Goal: Task Accomplishment & Management: Manage account settings

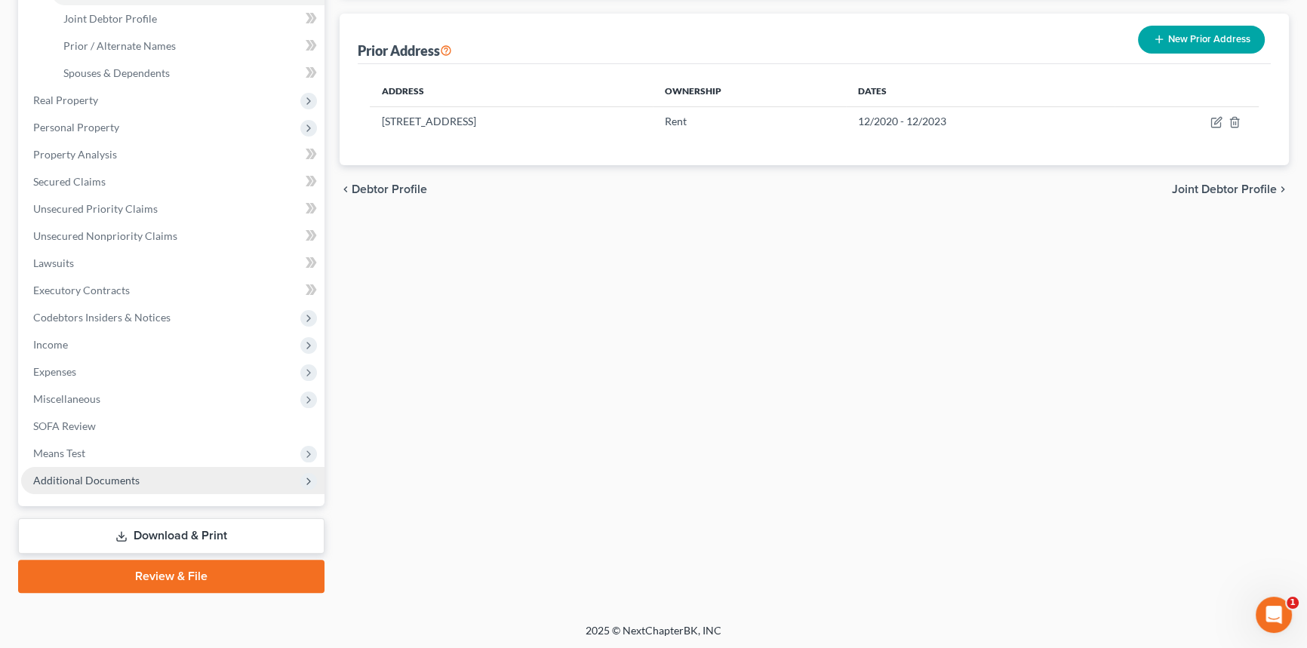
click at [98, 476] on span "Additional Documents" at bounding box center [86, 480] width 106 height 13
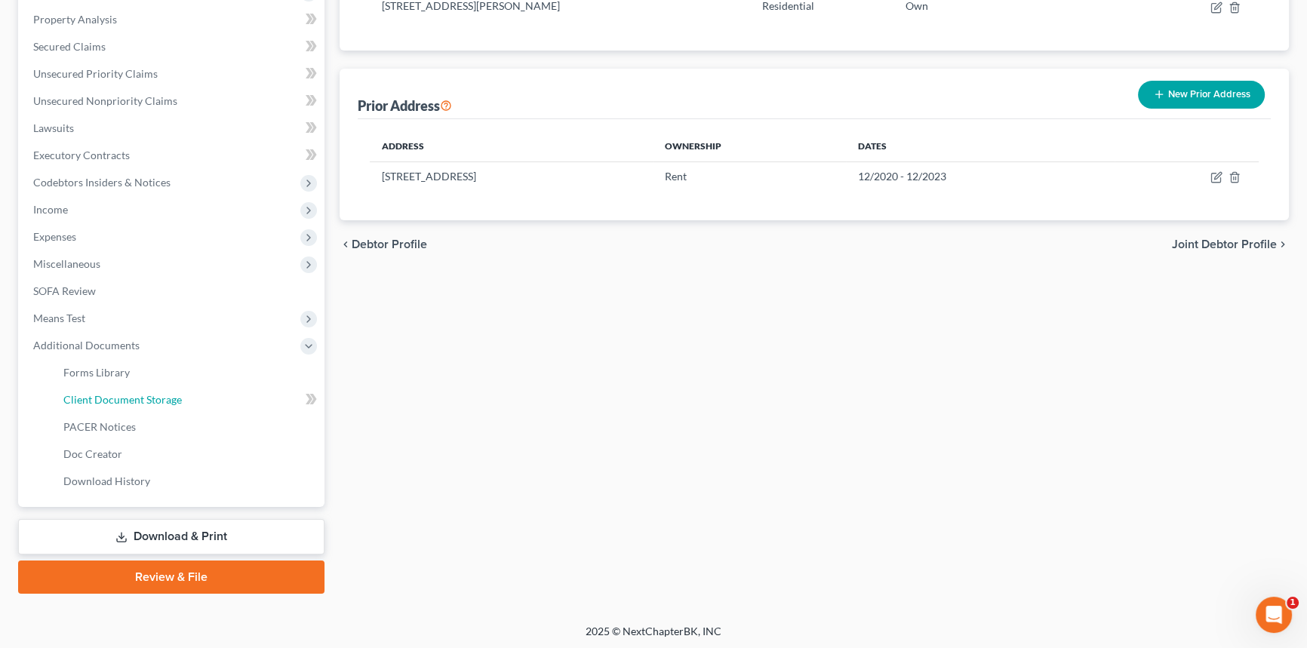
click at [155, 396] on span "Client Document Storage" at bounding box center [122, 399] width 119 height 13
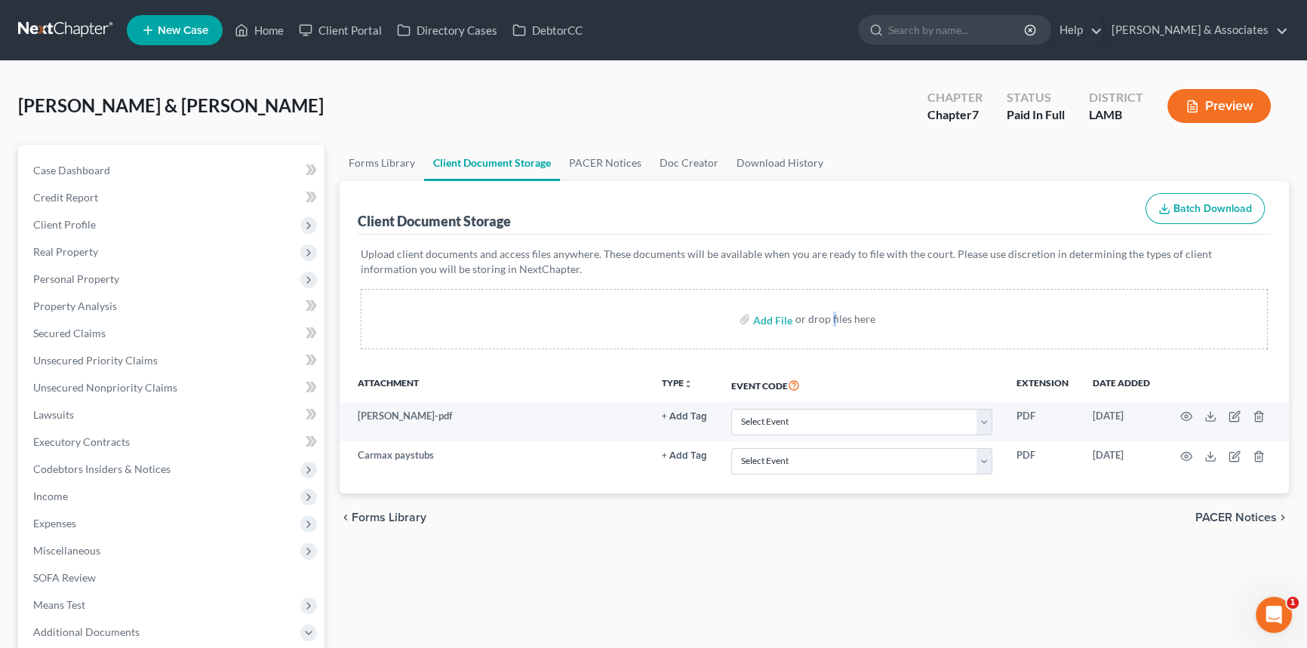
drag, startPoint x: 834, startPoint y: 307, endPoint x: 821, endPoint y: 313, distance: 14.2
click at [833, 307] on div "Add File or drop files here" at bounding box center [814, 319] width 907 height 60
click at [781, 319] on input "file" at bounding box center [771, 319] width 36 height 27
type input "C:\fakepath\[GEOGRAPHIC_DATA][PERSON_NAME] W 17572-[PERSON_NAME]-CC-040197686.p…"
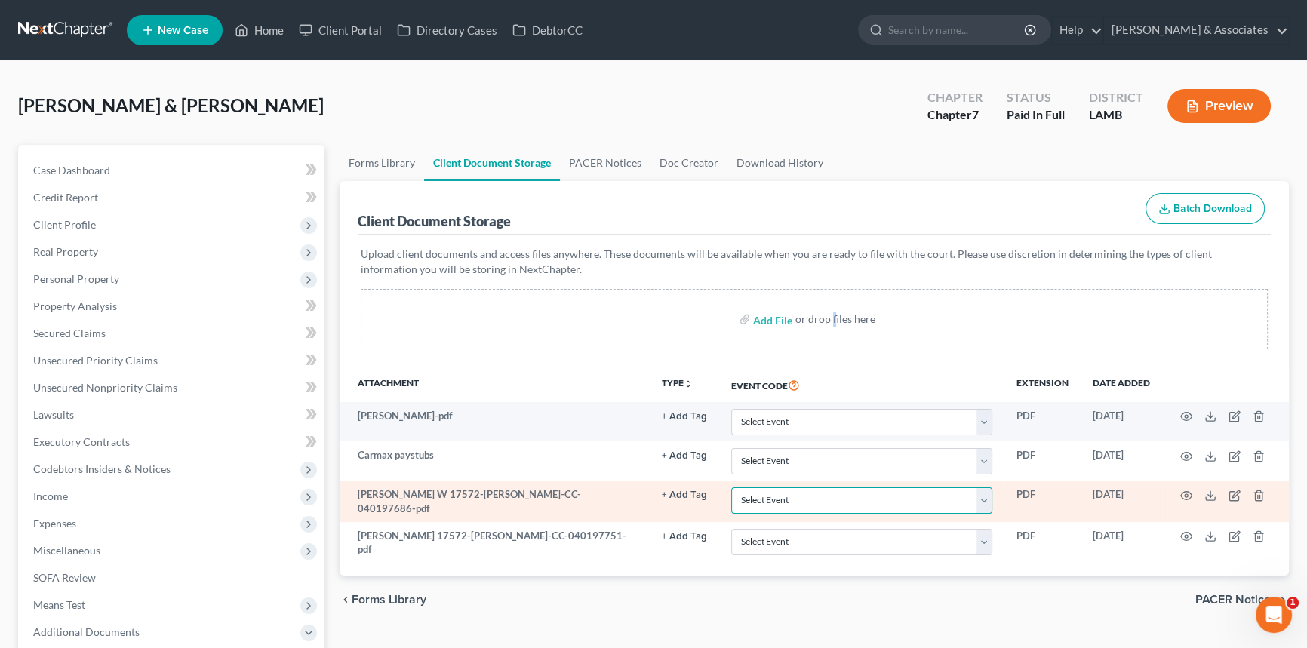
click at [853, 504] on select "Select Event 20 Largest Unsecured Creditors Amended List of Creditors Amended L…" at bounding box center [861, 501] width 261 height 26
select select "13"
click at [731, 488] on select "Select Event 20 Largest Unsecured Creditors Amended List of Creditors Amended L…" at bounding box center [861, 501] width 261 height 26
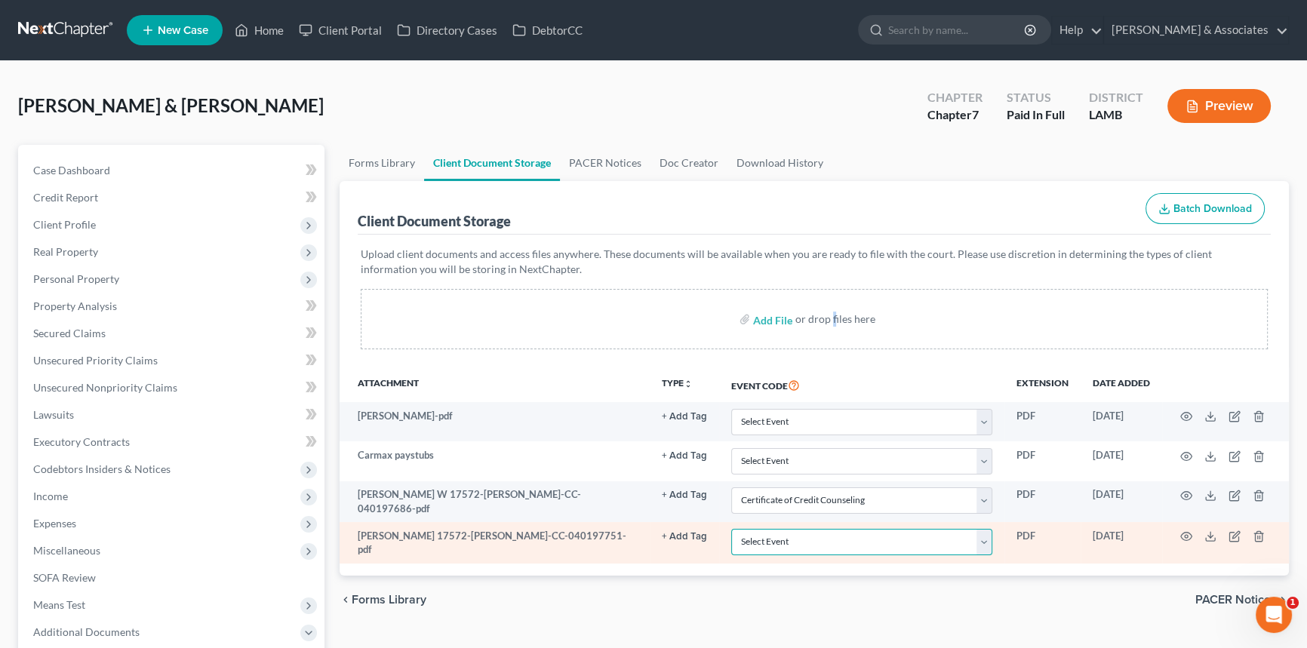
click at [805, 537] on select "Select Event 20 Largest Unsecured Creditors Amended List of Creditors Amended L…" at bounding box center [861, 542] width 261 height 26
select select "13"
click at [731, 529] on select "Select Event 20 Largest Unsecured Creditors Amended List of Creditors Amended L…" at bounding box center [861, 542] width 261 height 26
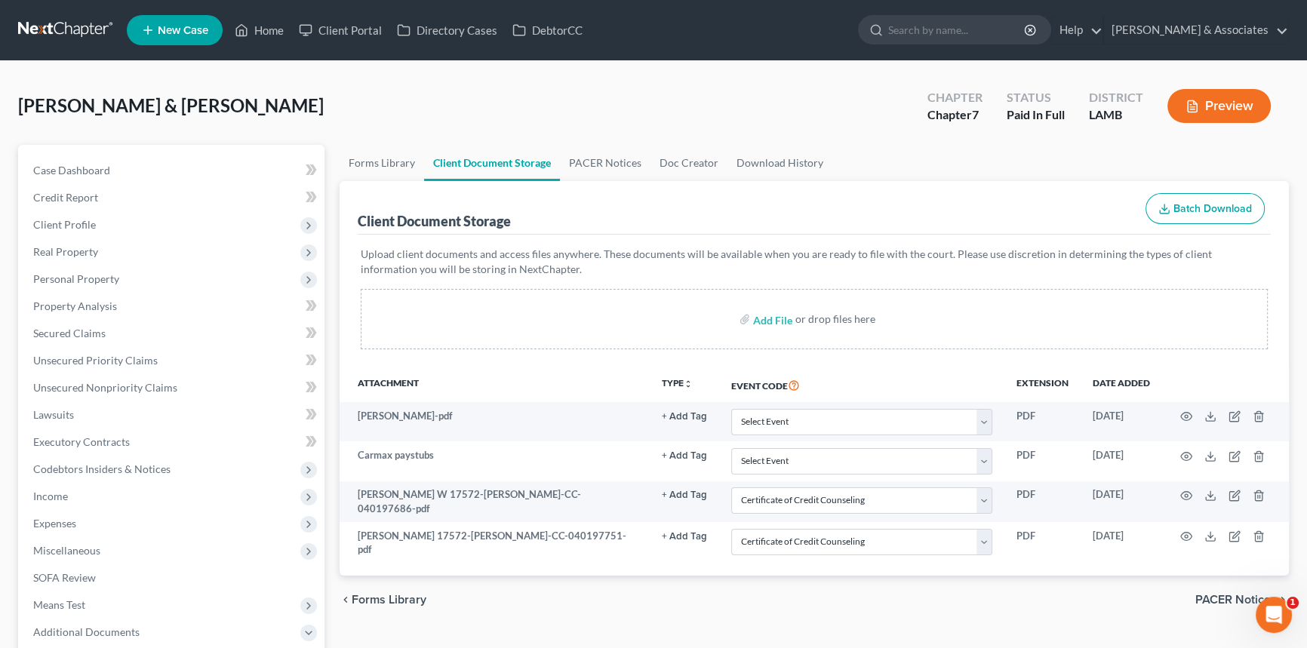
click at [823, 589] on div "chevron_left Forms Library PACER Notices chevron_right" at bounding box center [815, 600] width 950 height 48
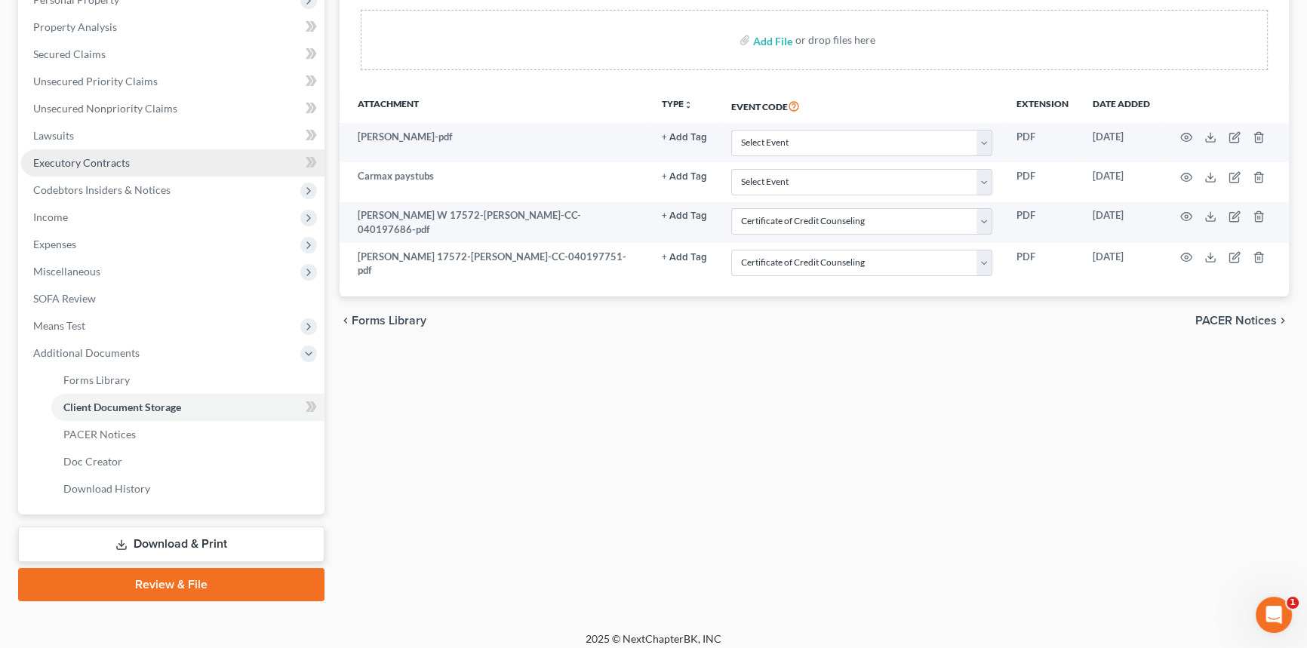
scroll to position [151, 0]
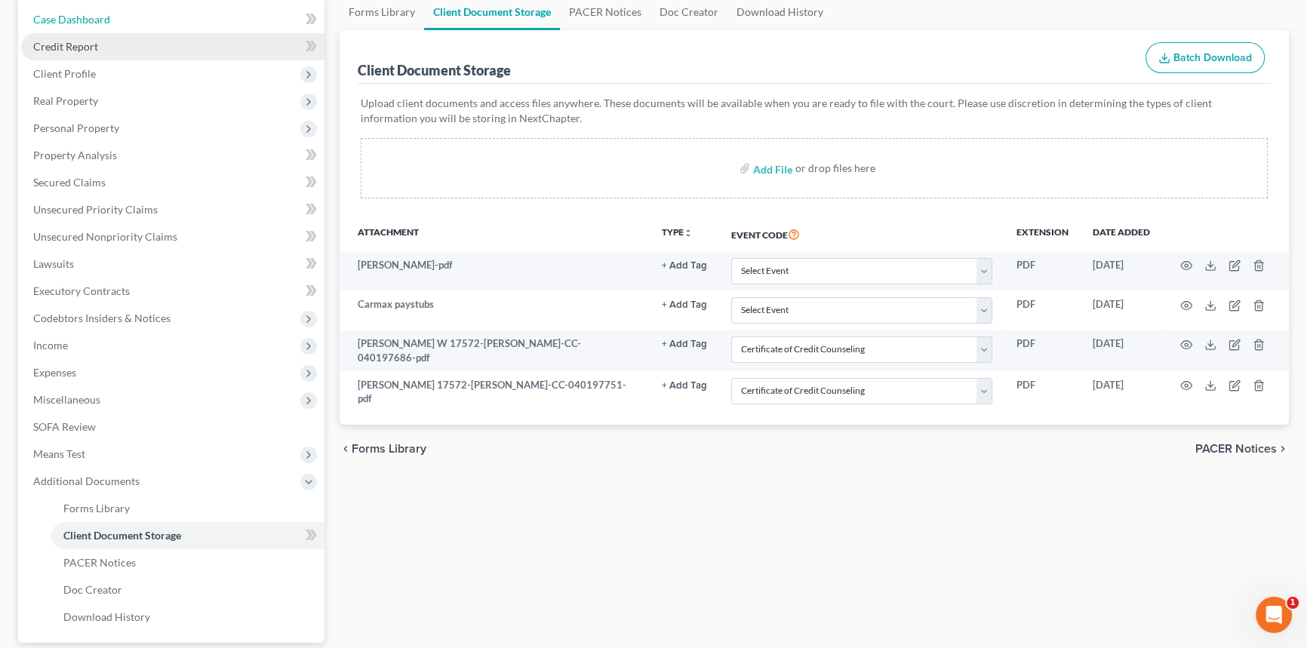
drag, startPoint x: 103, startPoint y: 20, endPoint x: 128, endPoint y: 38, distance: 30.4
click at [103, 20] on span "Case Dashboard" at bounding box center [71, 19] width 77 height 13
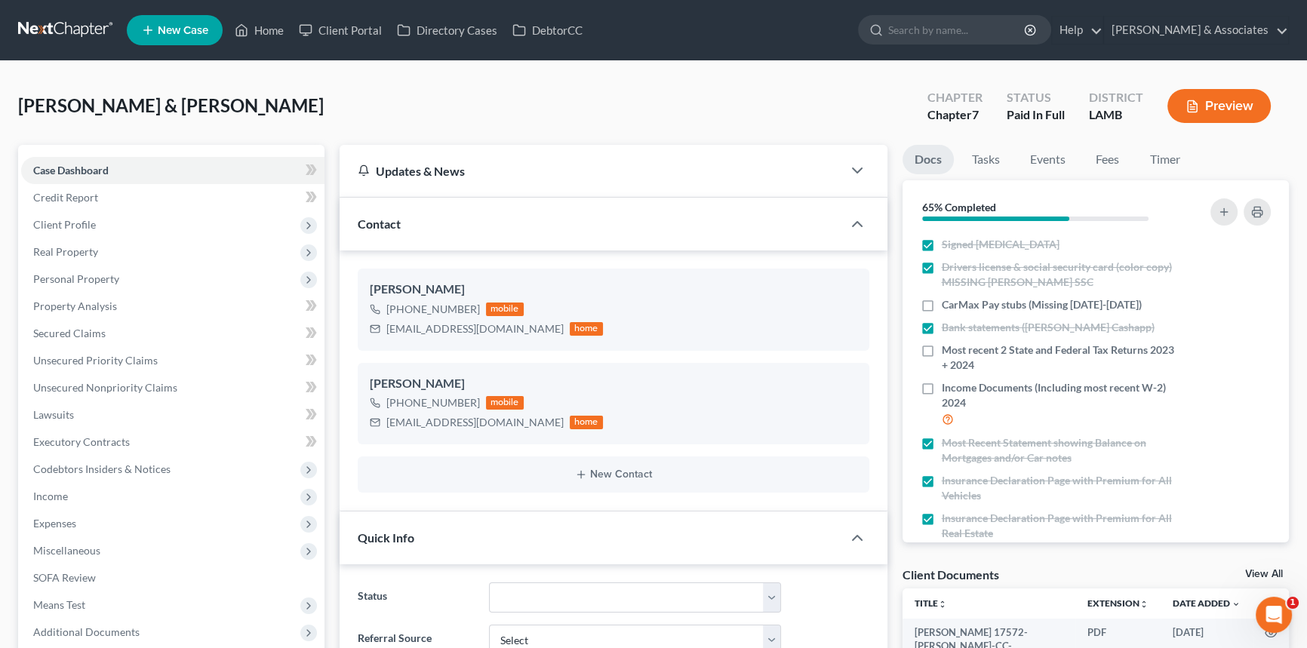
scroll to position [236, 0]
